Goal: Task Accomplishment & Management: Use online tool/utility

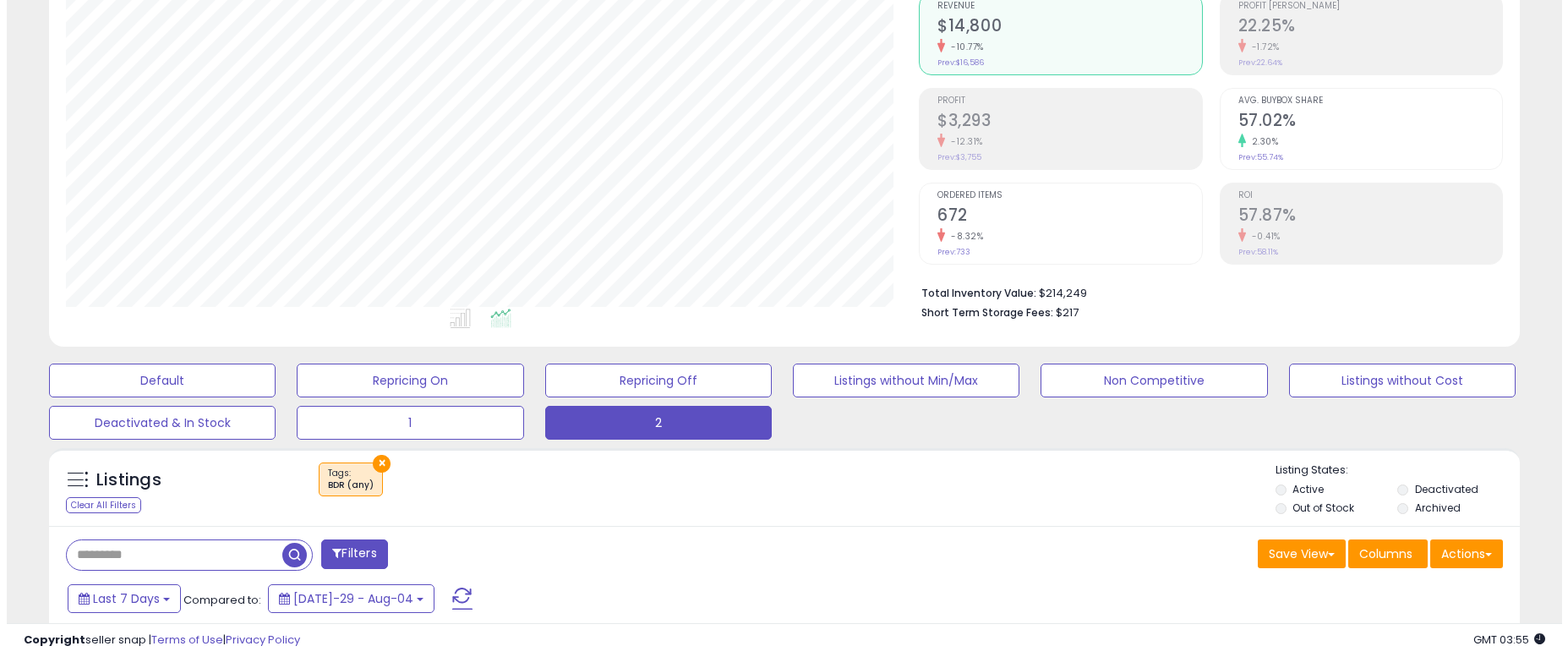
scroll to position [347, 853]
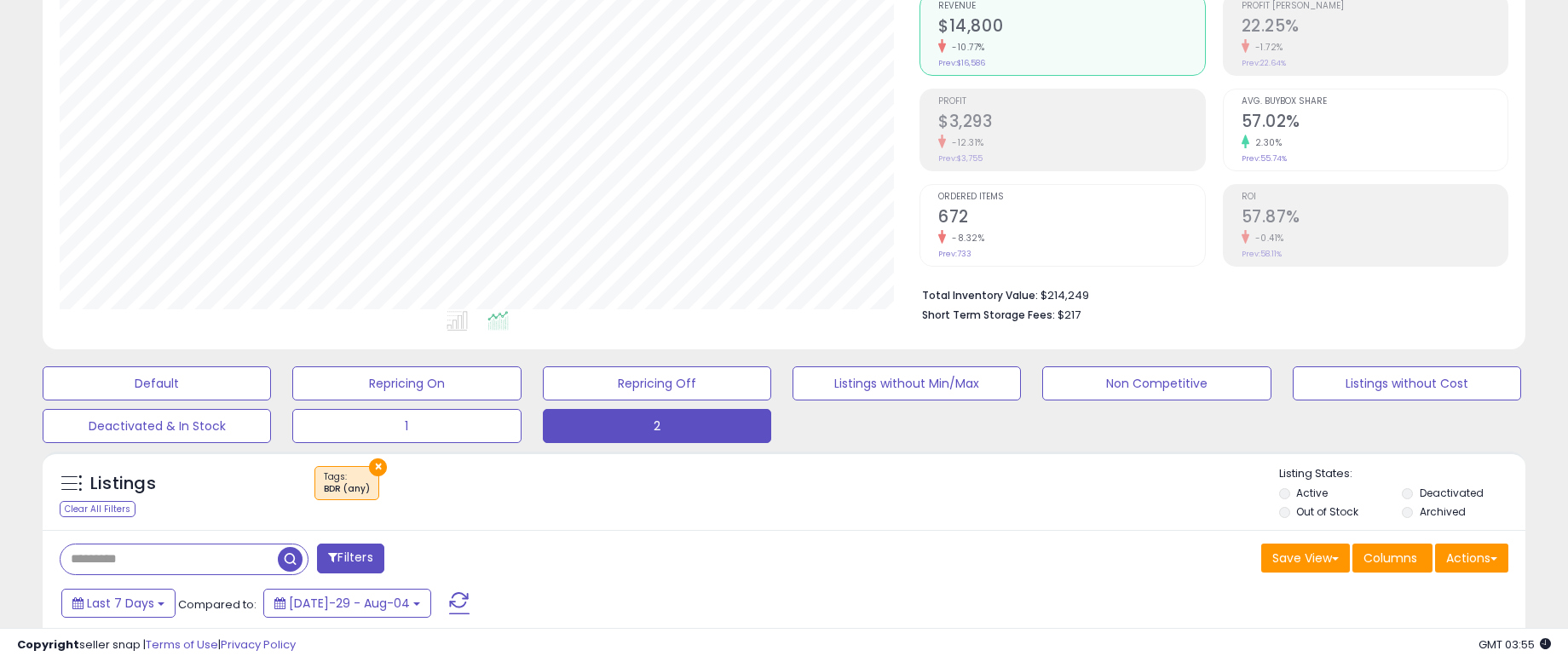
click at [1012, 126] on h2 "$3,293" at bounding box center [1070, 123] width 266 height 23
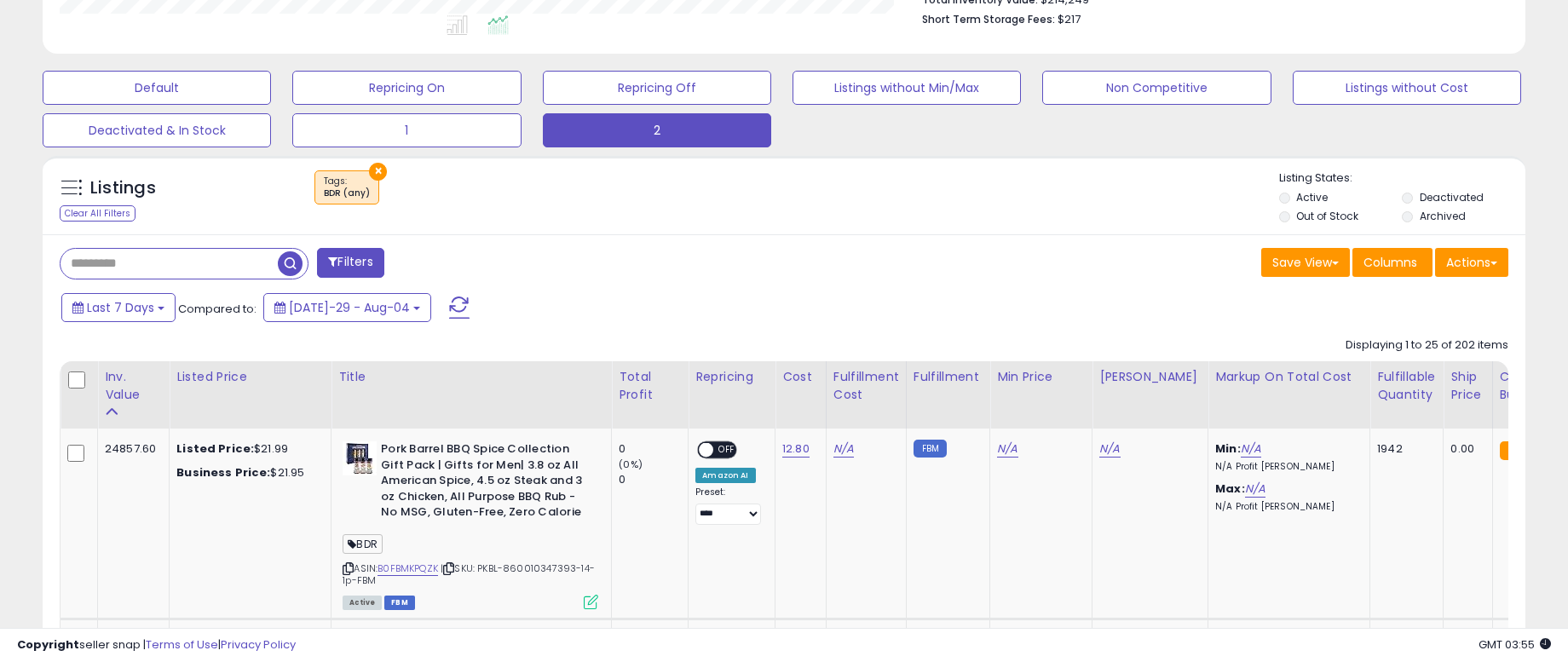
scroll to position [596, 0]
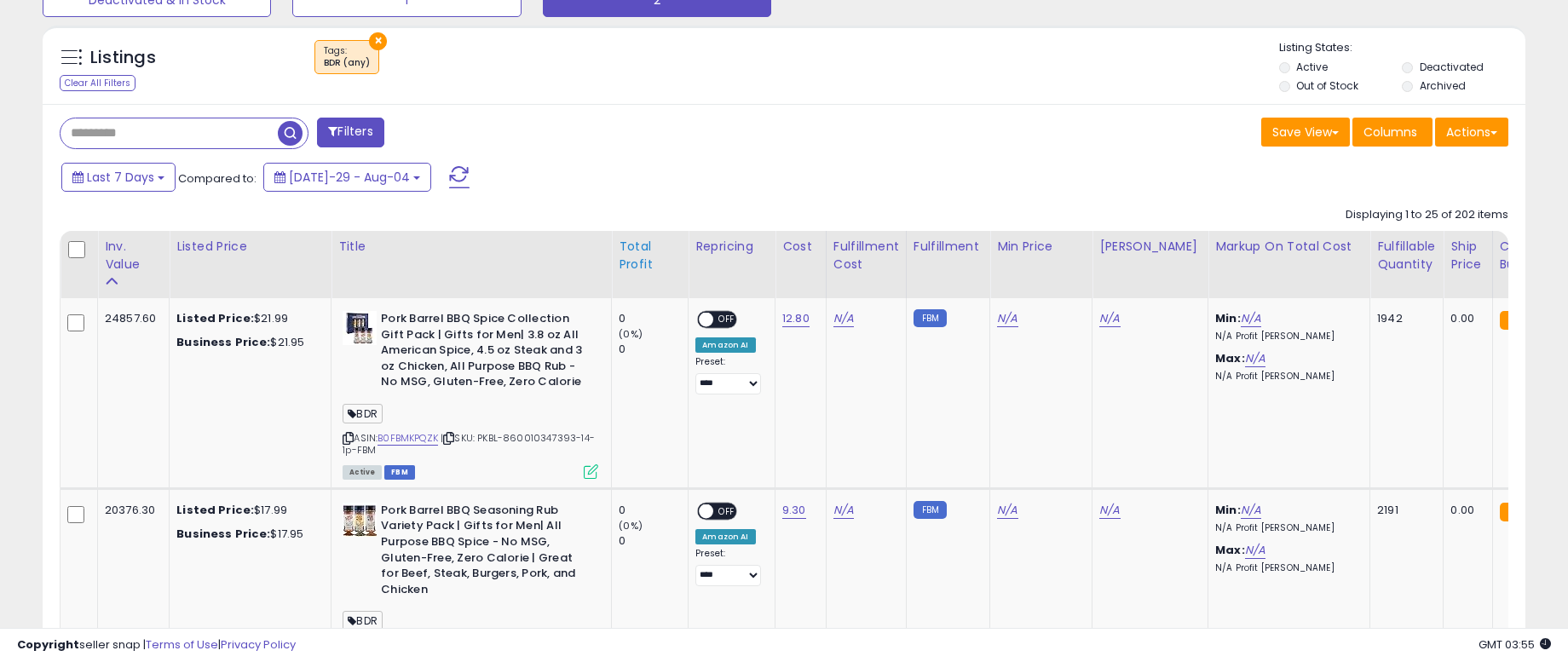
click at [633, 261] on div "Total Profit" at bounding box center [649, 255] width 62 height 36
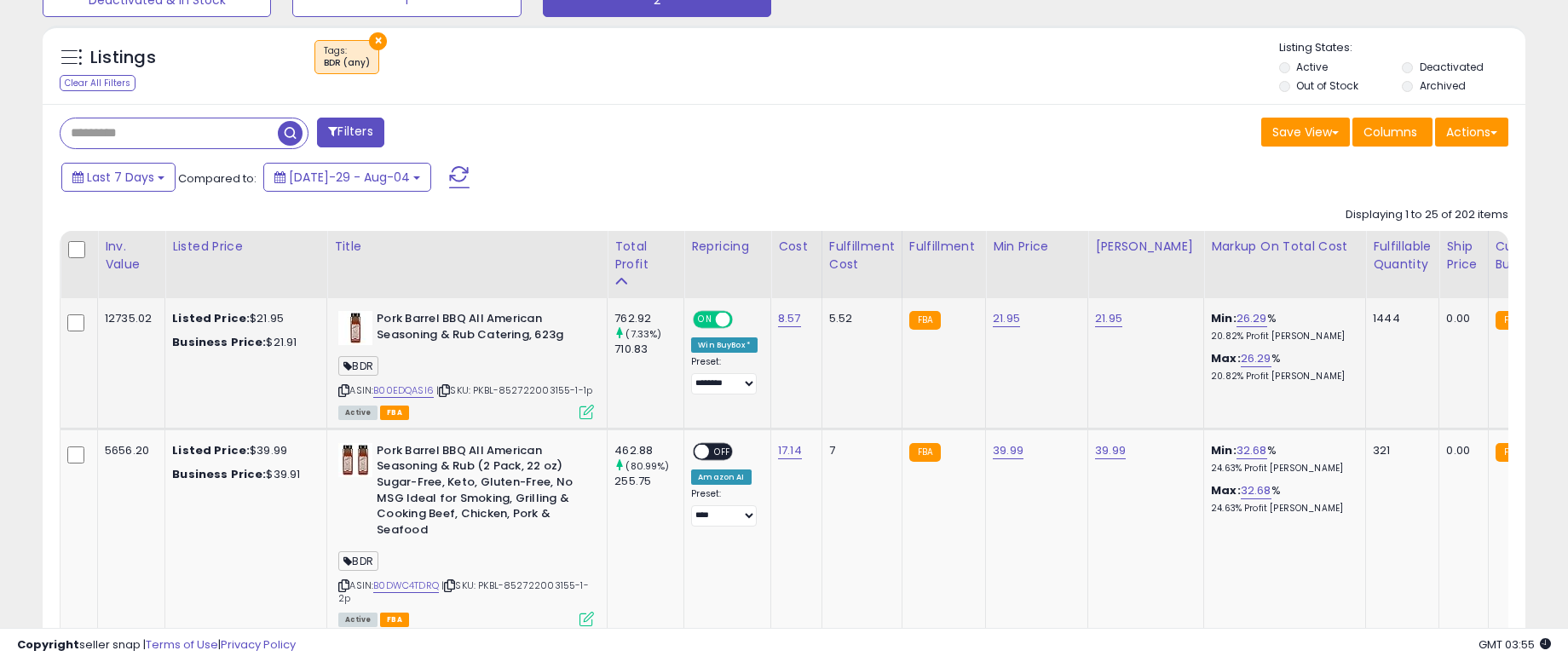
click at [345, 389] on icon at bounding box center [344, 391] width 11 height 10
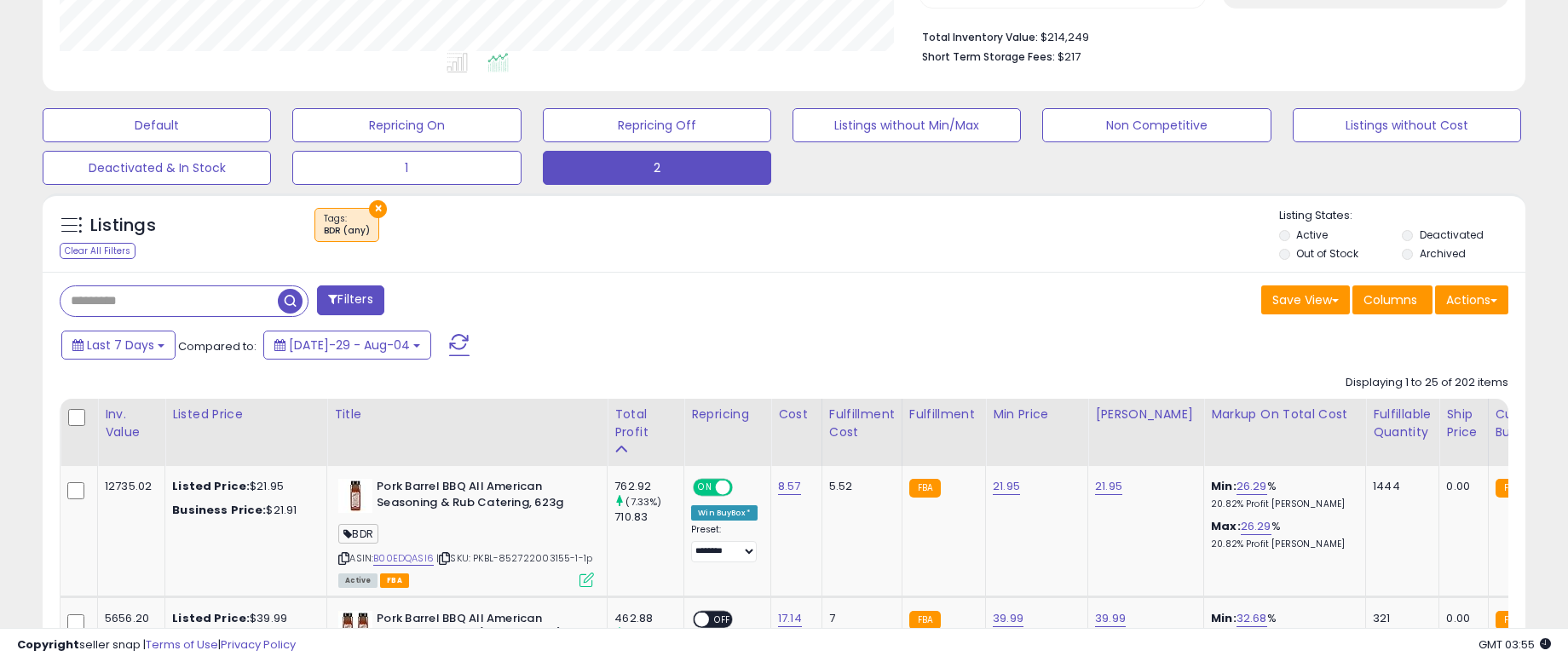
scroll to position [426, 0]
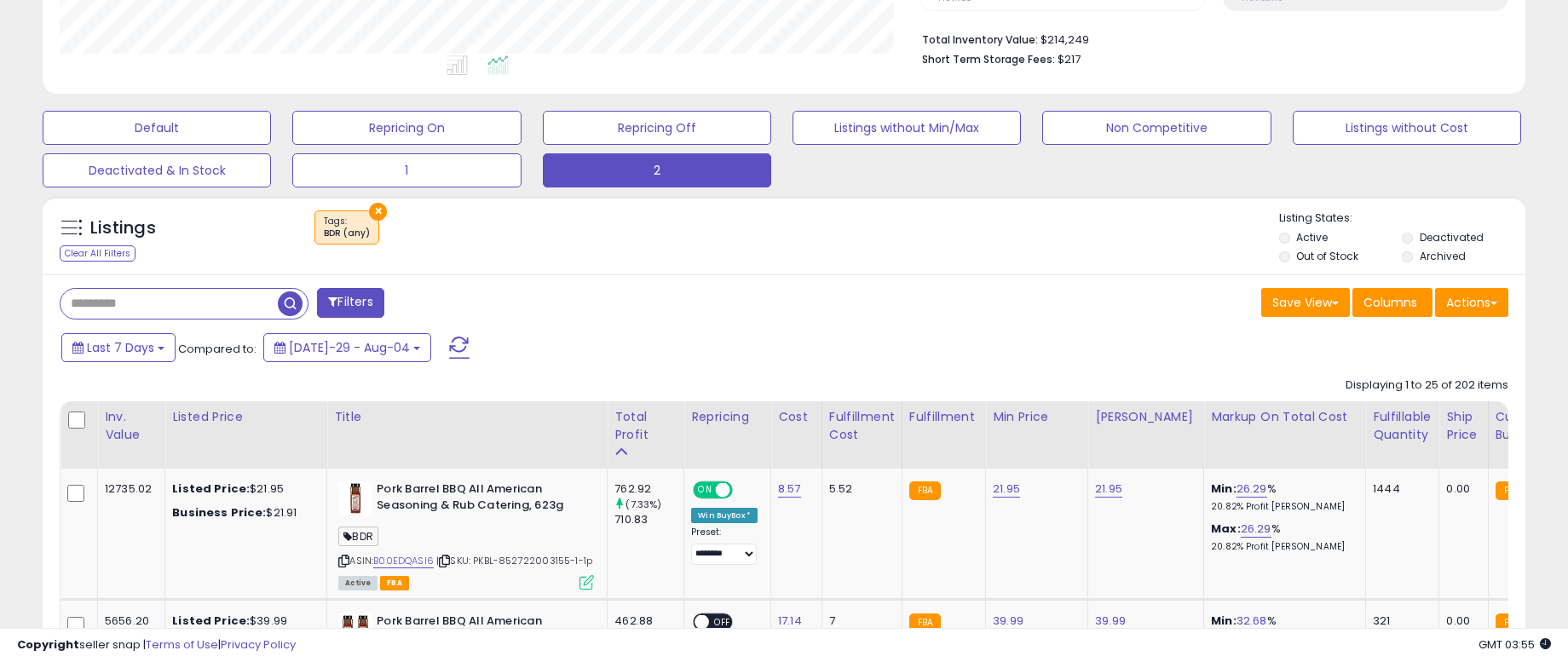
click at [203, 310] on input "text" at bounding box center [169, 303] width 217 height 30
paste input "**********"
type input "**********"
click at [428, 303] on span "button" at bounding box center [433, 304] width 25 height 25
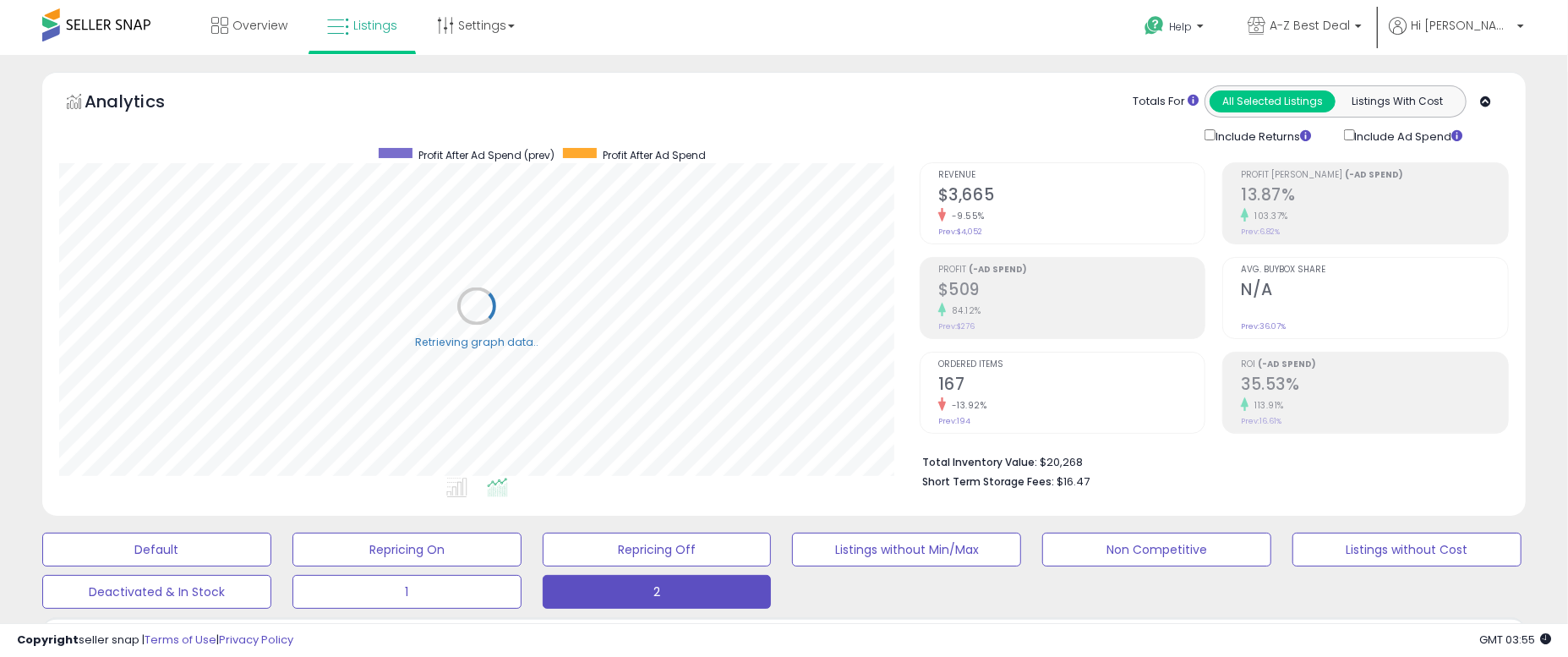
scroll to position [844734, 844579]
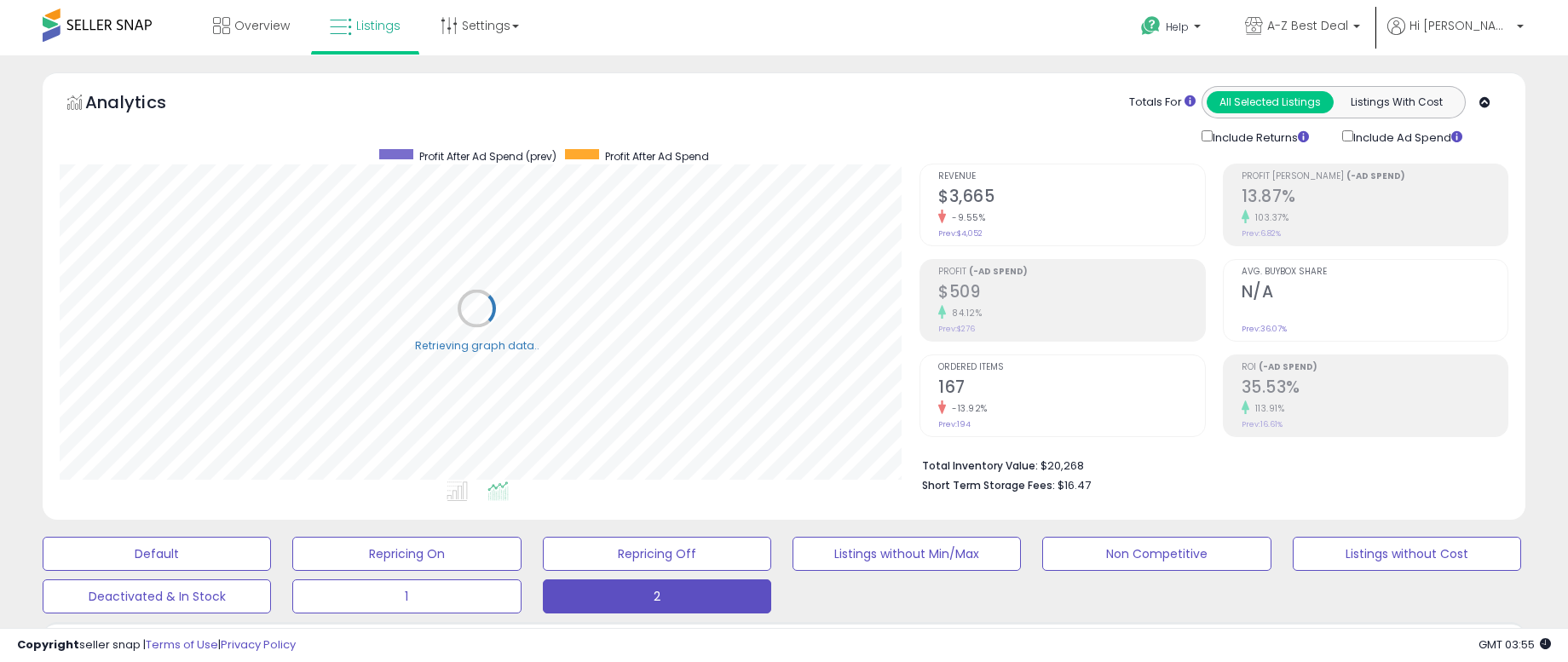
click at [999, 288] on h2 "$509" at bounding box center [1070, 293] width 266 height 23
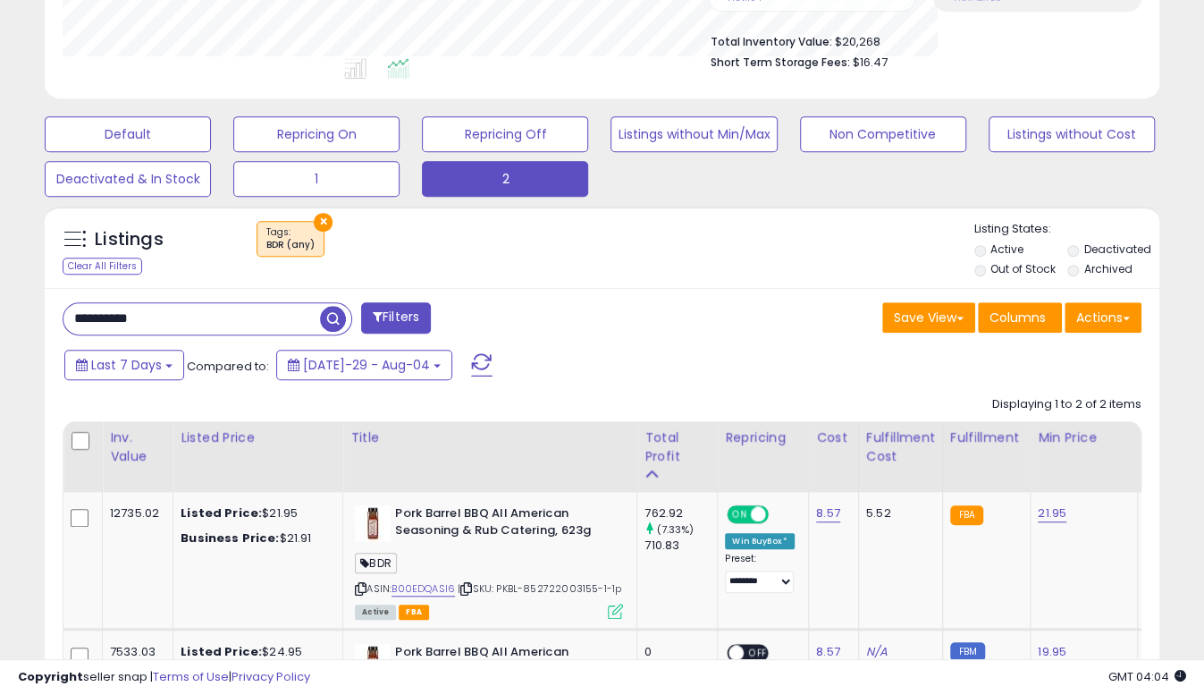
scroll to position [893592, 893313]
